Goal: Task Accomplishment & Management: Manage account settings

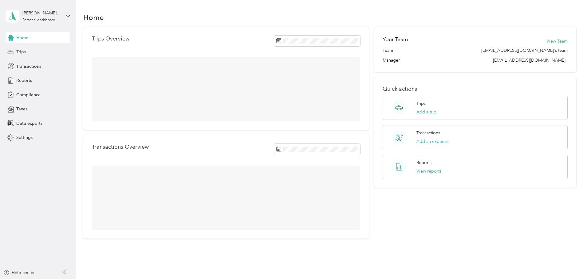
click at [25, 52] on span "Trips" at bounding box center [21, 52] width 10 height 6
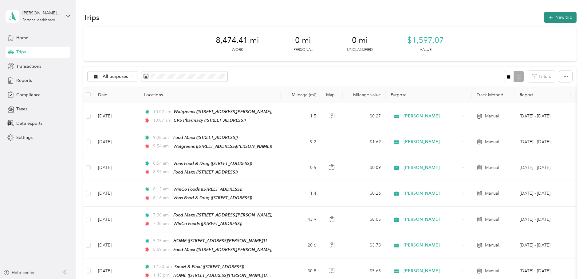
click at [544, 16] on button "New trip" at bounding box center [560, 17] width 33 height 11
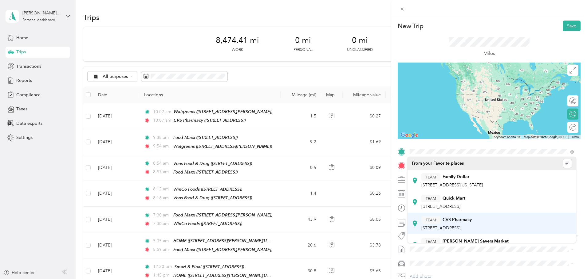
click at [460, 229] on span "333 Academy Ave, 936572408, Sanger, CA, USA" at bounding box center [440, 228] width 39 height 5
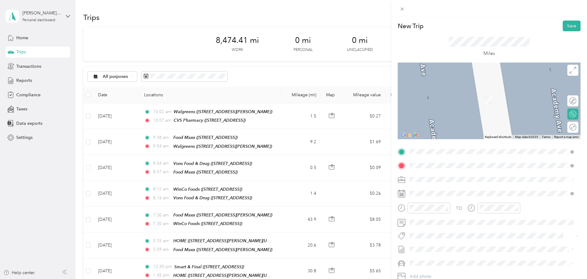
click at [449, 193] on div "HOME 1291 North Michelle Drive, 93618, Dinuba, California, United States" at bounding box center [469, 193] width 96 height 13
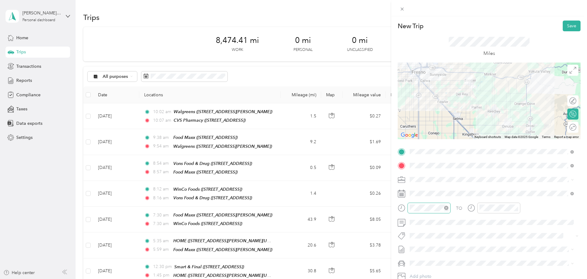
click at [444, 209] on icon "close-circle" at bounding box center [446, 208] width 4 height 4
click at [417, 176] on div "10" at bounding box center [415, 175] width 15 height 9
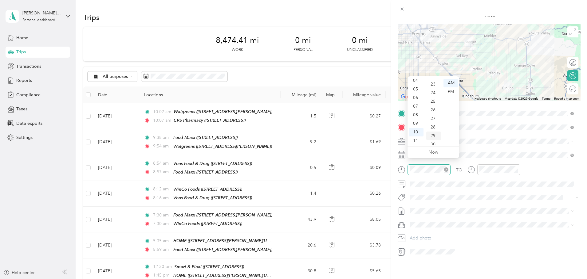
scroll to position [258, 0]
click at [431, 83] on div "30" at bounding box center [433, 83] width 15 height 9
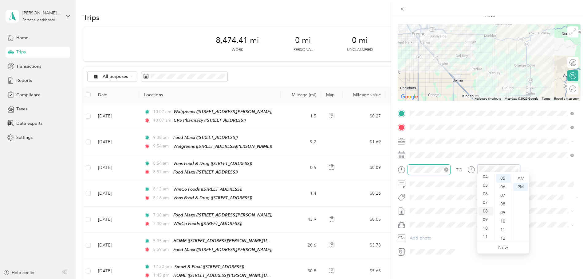
scroll to position [37, 0]
click at [486, 229] on div "10" at bounding box center [485, 228] width 15 height 9
click at [502, 208] on div "55" at bounding box center [503, 209] width 15 height 9
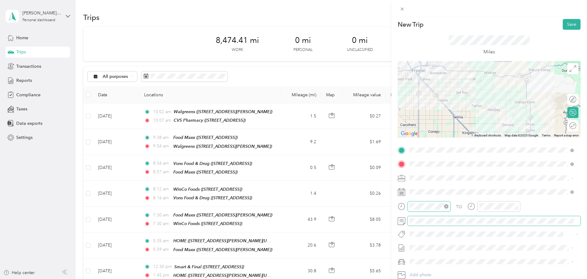
scroll to position [0, 0]
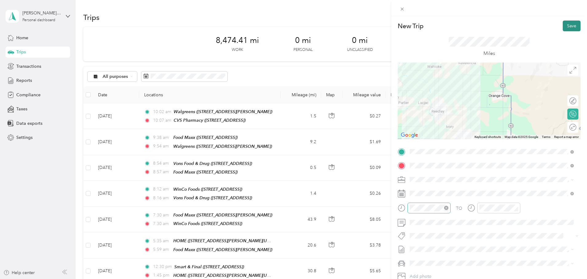
click at [567, 27] on button "Save" at bounding box center [571, 26] width 18 height 11
